Goal: Find specific page/section: Find specific page/section

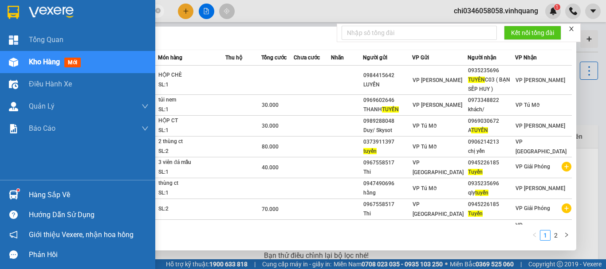
click at [8, 6] on img at bounding box center [14, 12] width 12 height 13
click at [12, 10] on img at bounding box center [14, 12] width 12 height 13
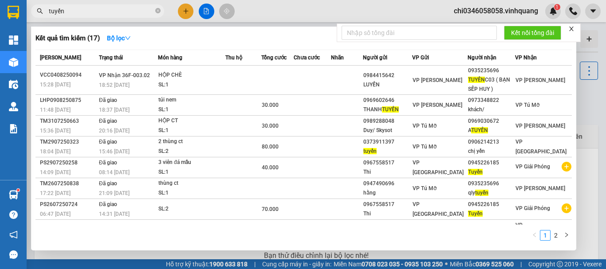
drag, startPoint x: 93, startPoint y: 9, endPoint x: 23, endPoint y: 12, distance: 69.7
click at [23, 12] on section "Kết quả tìm kiếm ( 17 ) Bộ lọc Mã ĐH Trạng thái Món hàng Thu hộ Tổng cước Chưa …" at bounding box center [303, 134] width 606 height 269
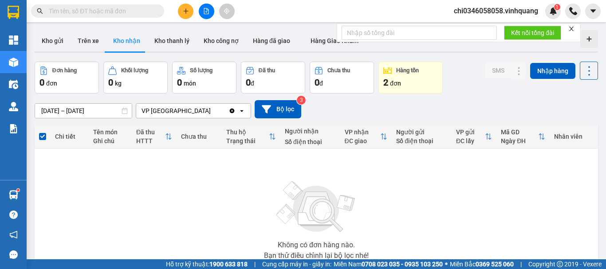
drag, startPoint x: 258, startPoint y: 197, endPoint x: 273, endPoint y: 175, distance: 27.4
click at [258, 196] on div "Không có đơn hàng nào. Bạn thử điều chỉnh lại bộ lọc nhé!" at bounding box center [316, 217] width 555 height 133
click at [59, 39] on button "Kho gửi" at bounding box center [53, 40] width 36 height 21
